Goal: Find specific page/section: Find specific page/section

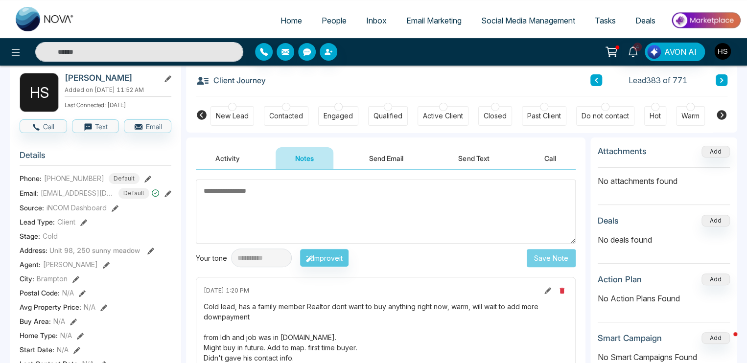
scroll to position [0, 213]
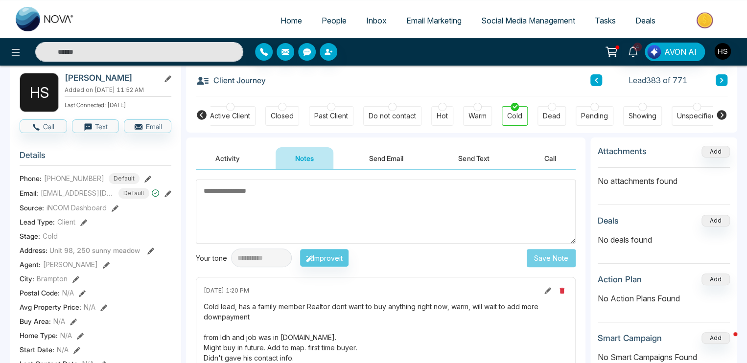
click at [326, 21] on span "People" at bounding box center [333, 21] width 25 height 10
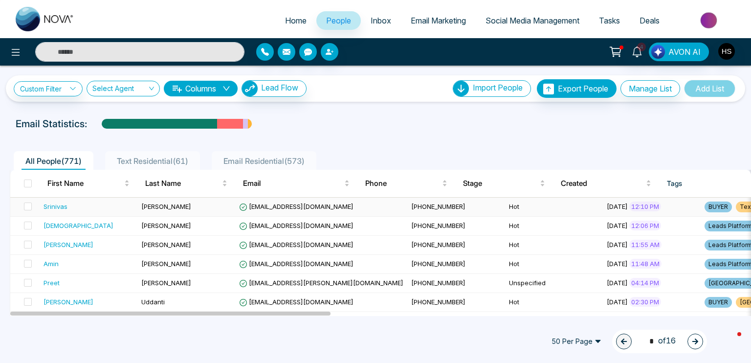
click at [63, 207] on div "Srinivas" at bounding box center [56, 207] width 24 height 10
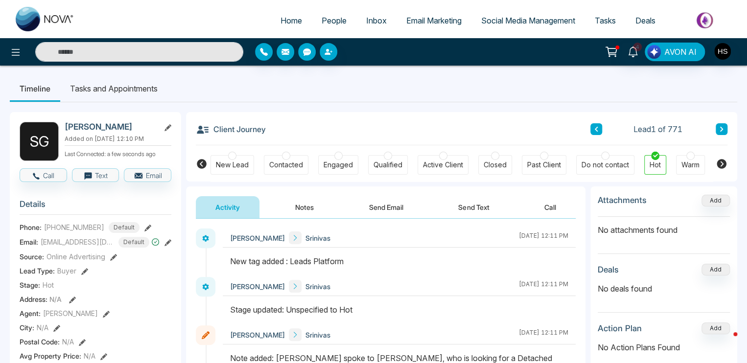
click at [133, 50] on input "text" at bounding box center [139, 52] width 208 height 20
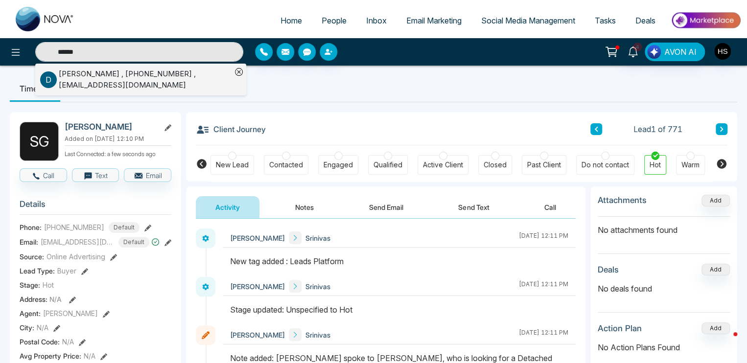
type input "******"
click at [119, 88] on div "[PERSON_NAME] , [PHONE_NUMBER] , [EMAIL_ADDRESS][DOMAIN_NAME]" at bounding box center [145, 79] width 173 height 22
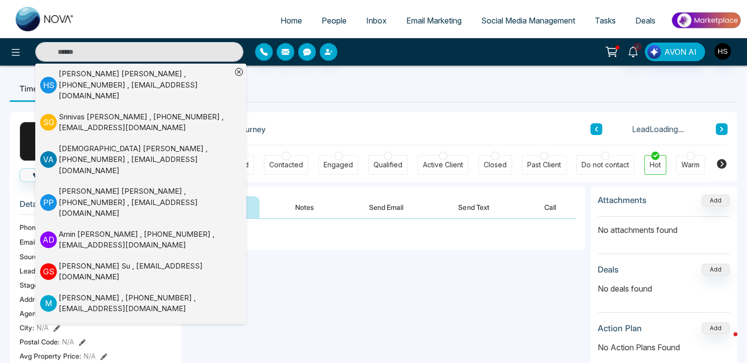
click at [301, 209] on button "Notes" at bounding box center [304, 207] width 58 height 22
